Goal: Transaction & Acquisition: Purchase product/service

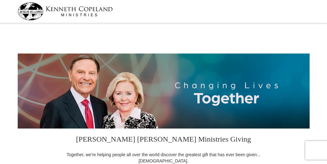
select select "CA"
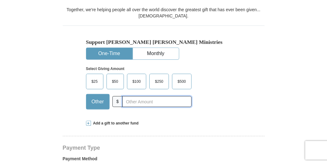
click at [144, 101] on input "text" at bounding box center [156, 101] width 69 height 11
type input "175.00"
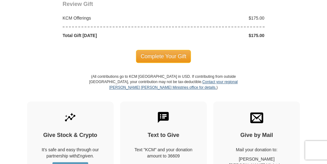
scroll to position [580, 0]
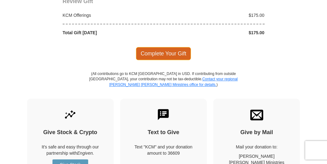
click at [166, 47] on span "Complete Your Gift" at bounding box center [163, 53] width 55 height 13
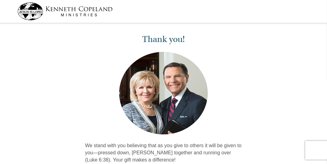
scroll to position [145, 0]
